Goal: Transaction & Acquisition: Download file/media

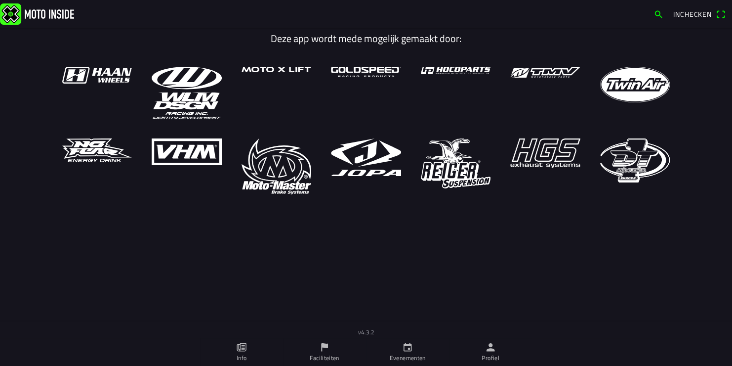
click at [410, 352] on icon "kalender" at bounding box center [407, 347] width 11 height 11
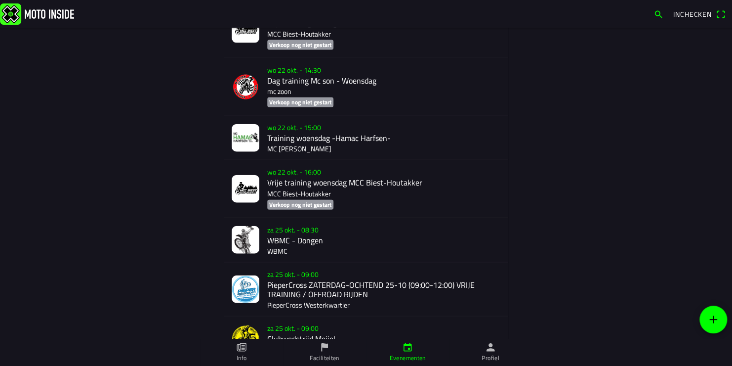
scroll to position [1137, 0]
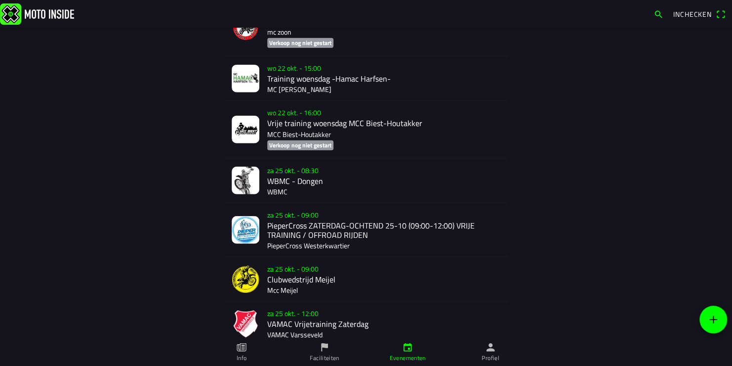
click at [283, 188] on div "za 25 okt. - 08:30 WBMC - Dongen WBMC" at bounding box center [383, 181] width 233 height 44
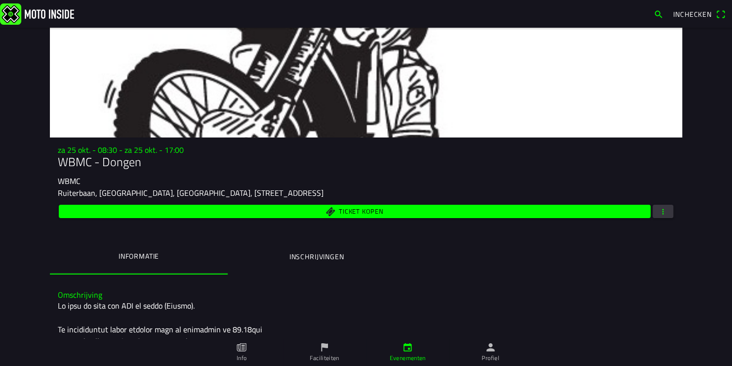
click at [660, 213] on span "button" at bounding box center [663, 211] width 9 height 13
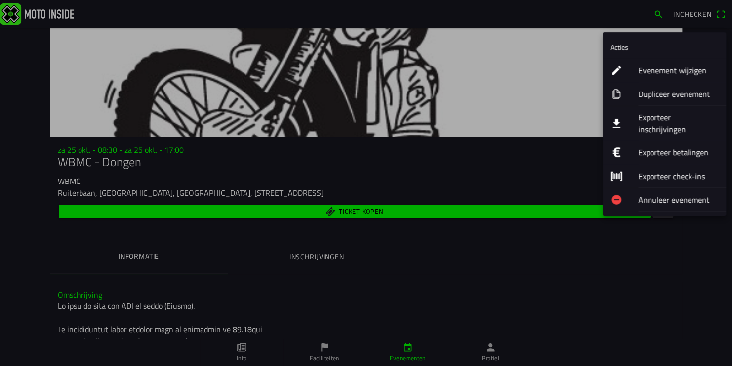
click at [667, 119] on ion-label "Exporteer inschrijvingen" at bounding box center [679, 123] width 80 height 24
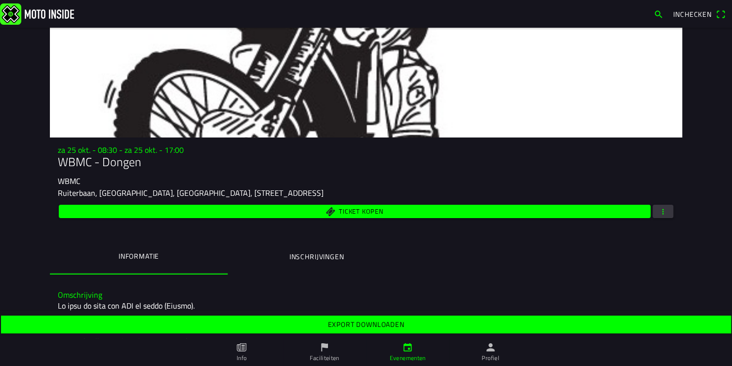
click at [0, 0] on slot "Export downloaden" at bounding box center [0, 0] width 0 height 0
